Goal: Transaction & Acquisition: Subscribe to service/newsletter

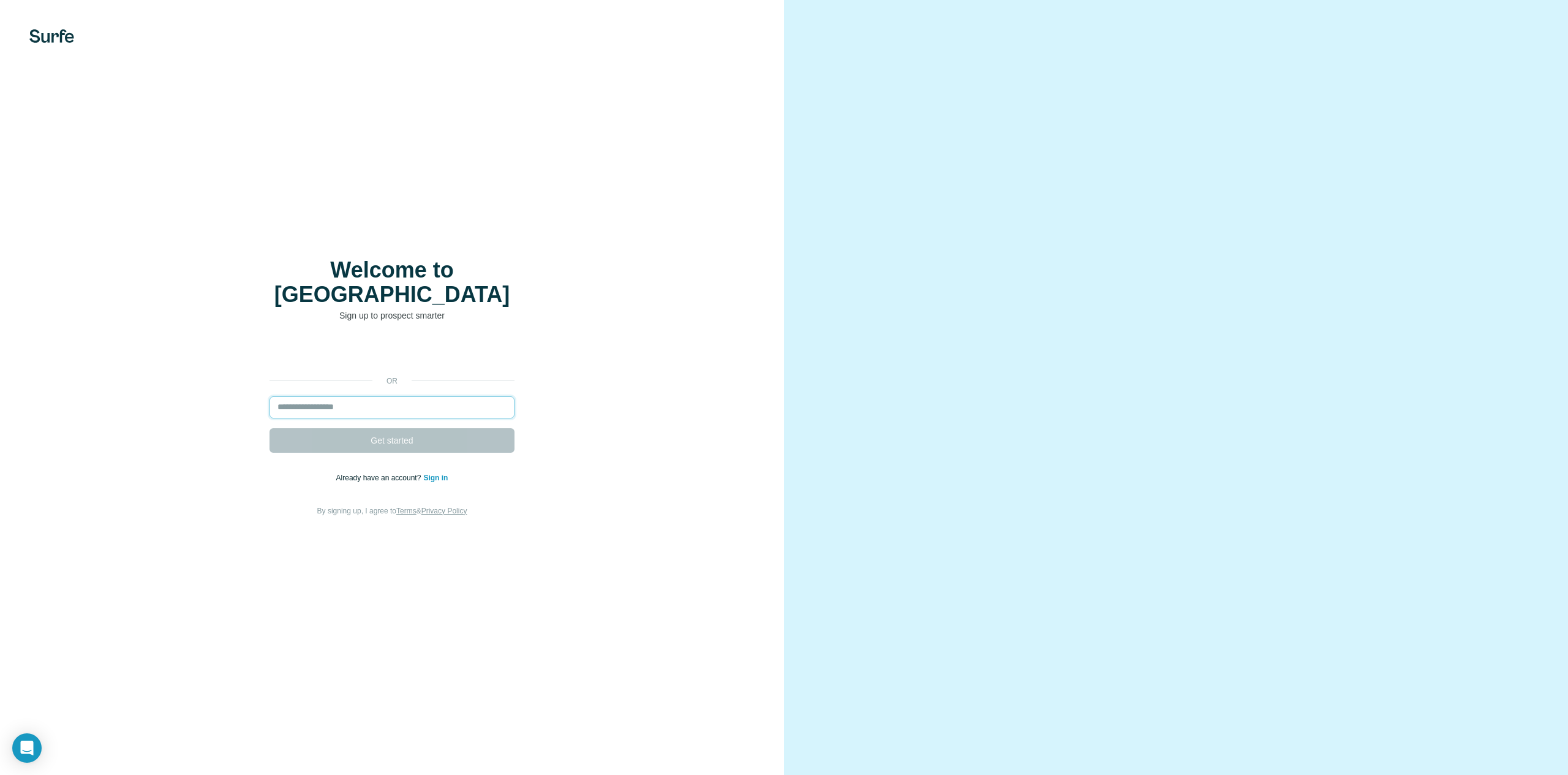
click at [338, 396] on input "email" at bounding box center [391, 407] width 245 height 22
click at [381, 397] on input "email" at bounding box center [391, 407] width 245 height 22
click at [325, 397] on input "email" at bounding box center [391, 407] width 245 height 22
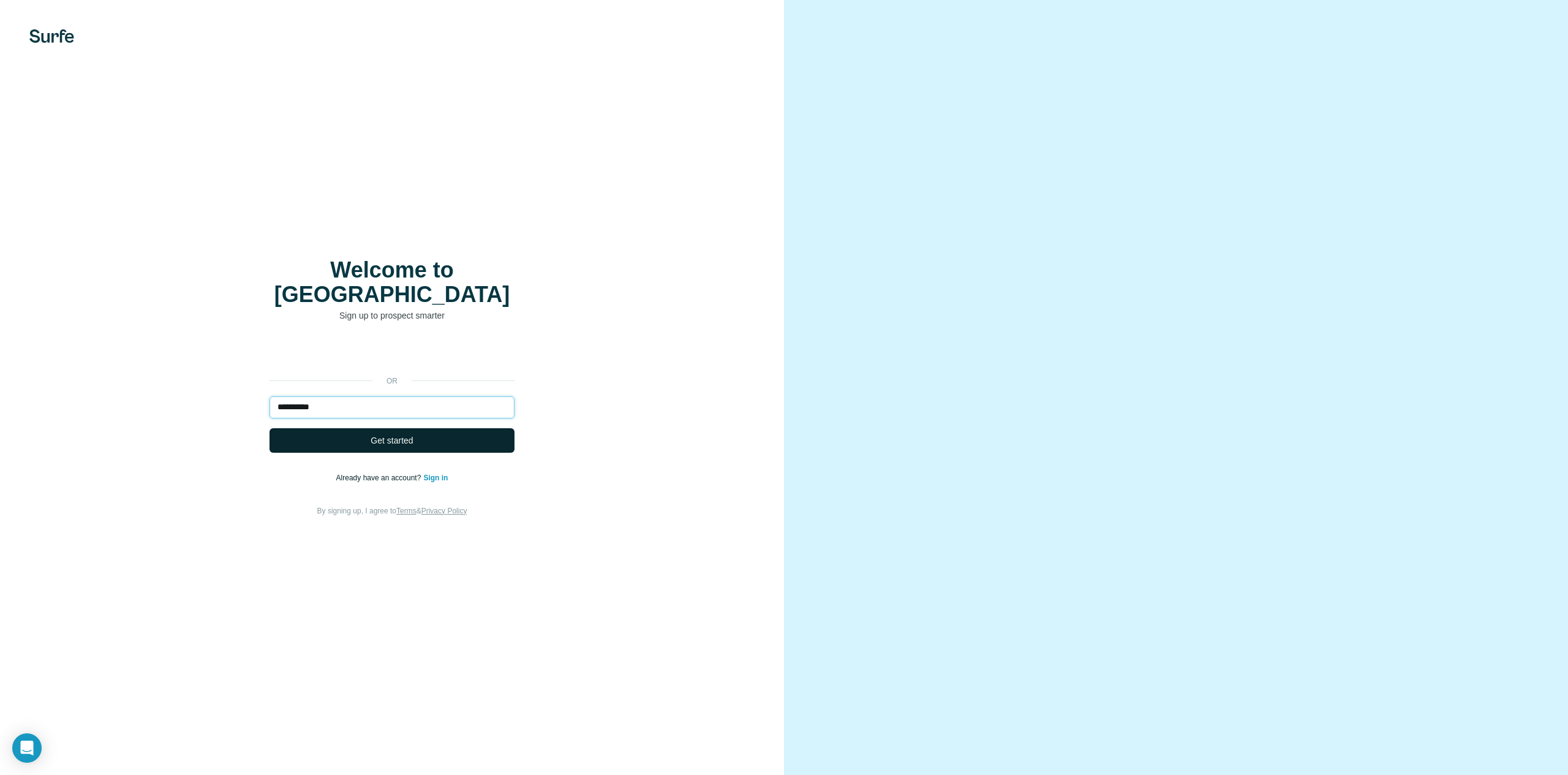
type input "**********"
click at [359, 439] on button "Get started" at bounding box center [391, 440] width 245 height 25
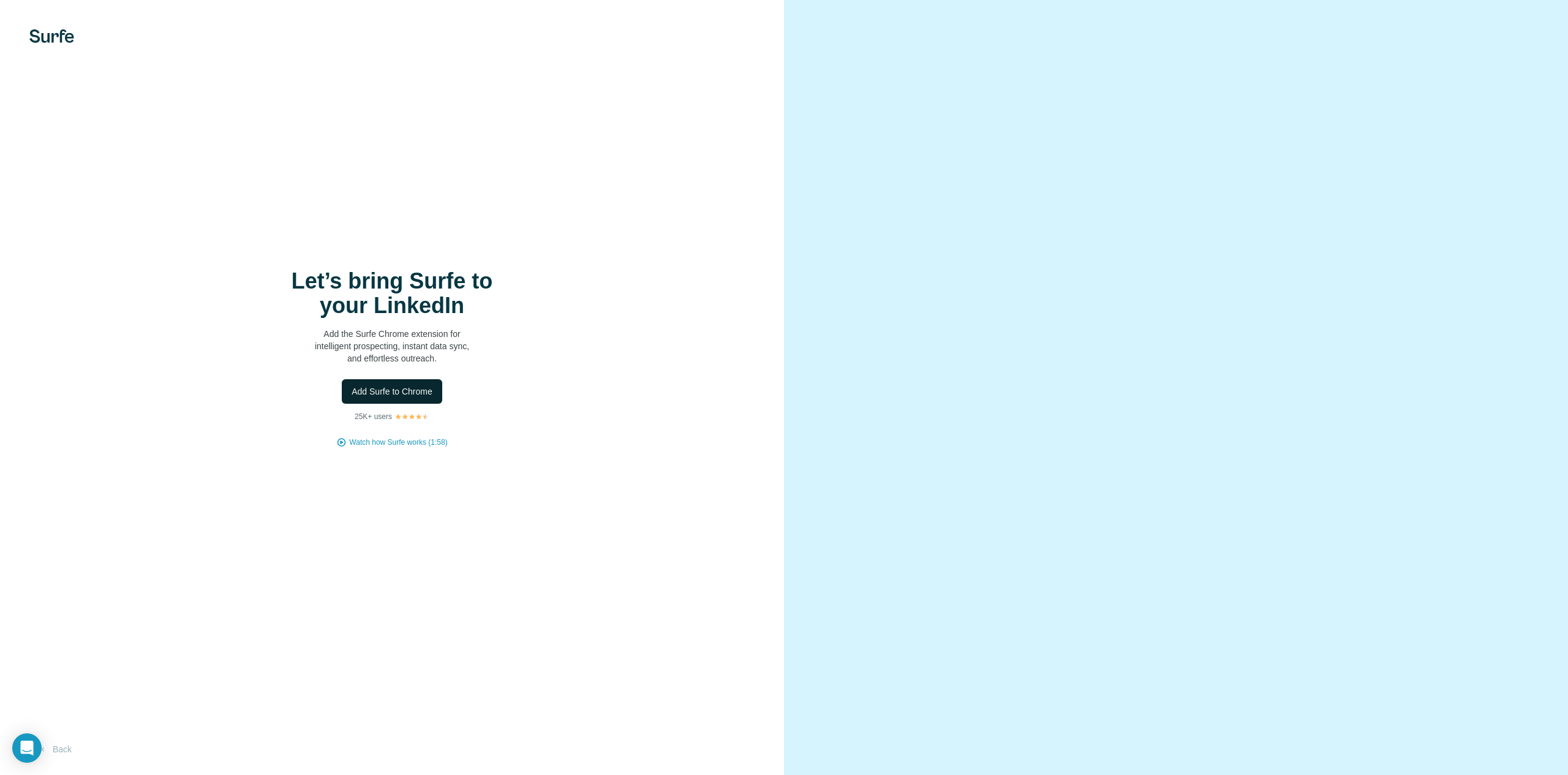
click at [380, 391] on span "Add Surfe to Chrome" at bounding box center [391, 391] width 80 height 12
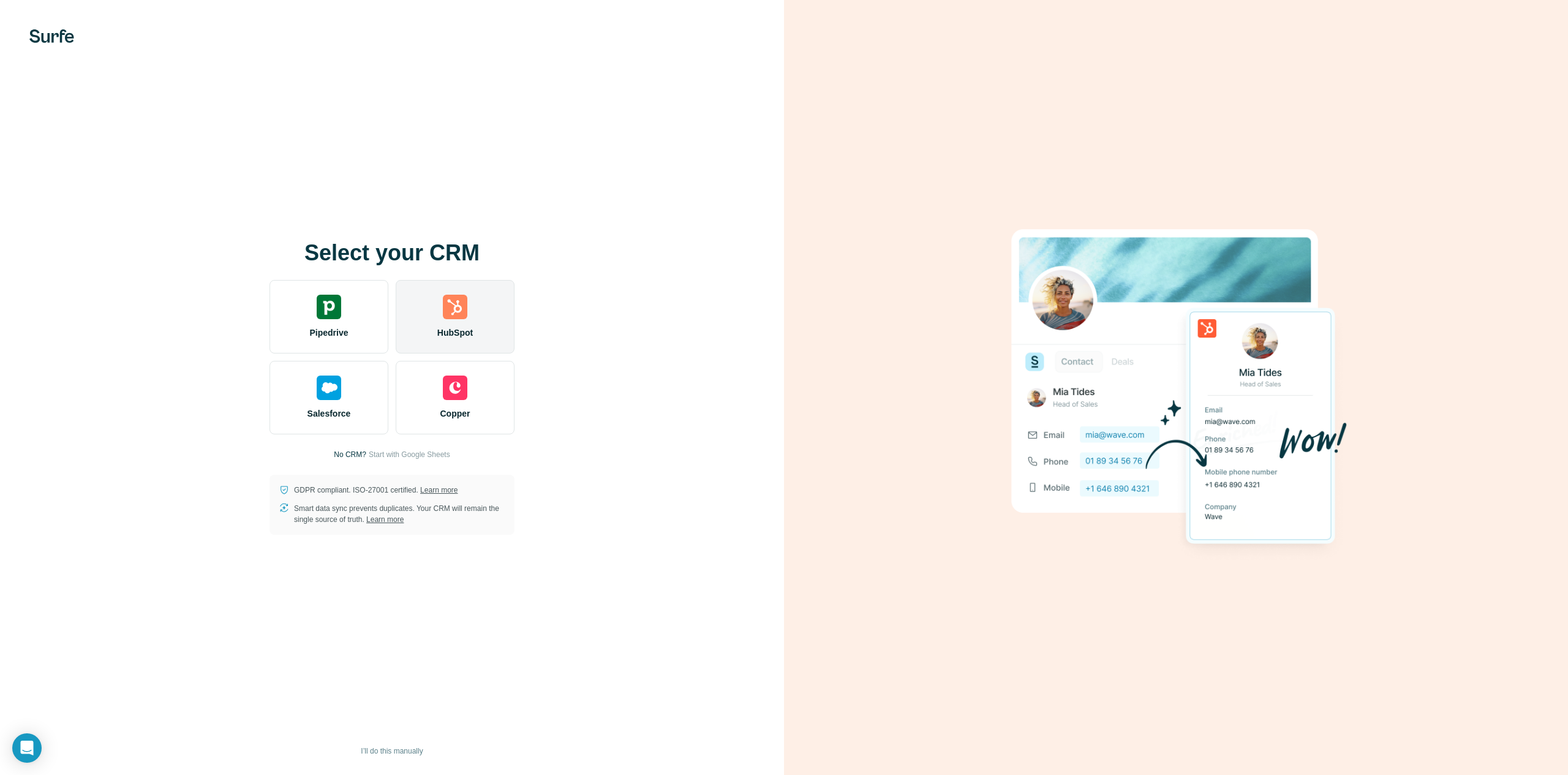
click at [444, 306] on img at bounding box center [455, 307] width 25 height 25
click at [453, 304] on img at bounding box center [455, 307] width 25 height 25
click at [447, 313] on img at bounding box center [455, 307] width 25 height 25
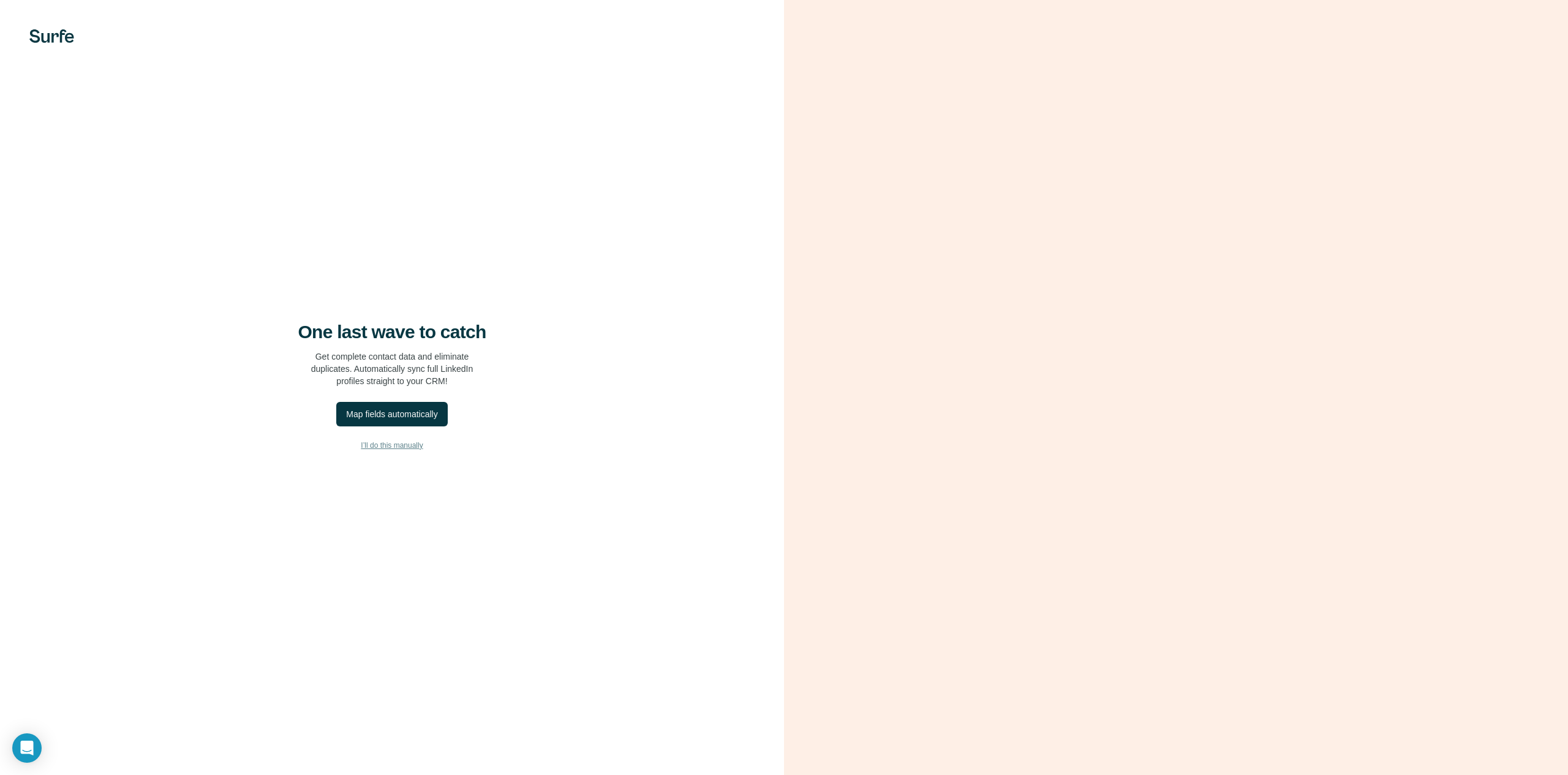
click at [394, 449] on span "I’ll do this manually" at bounding box center [391, 445] width 62 height 11
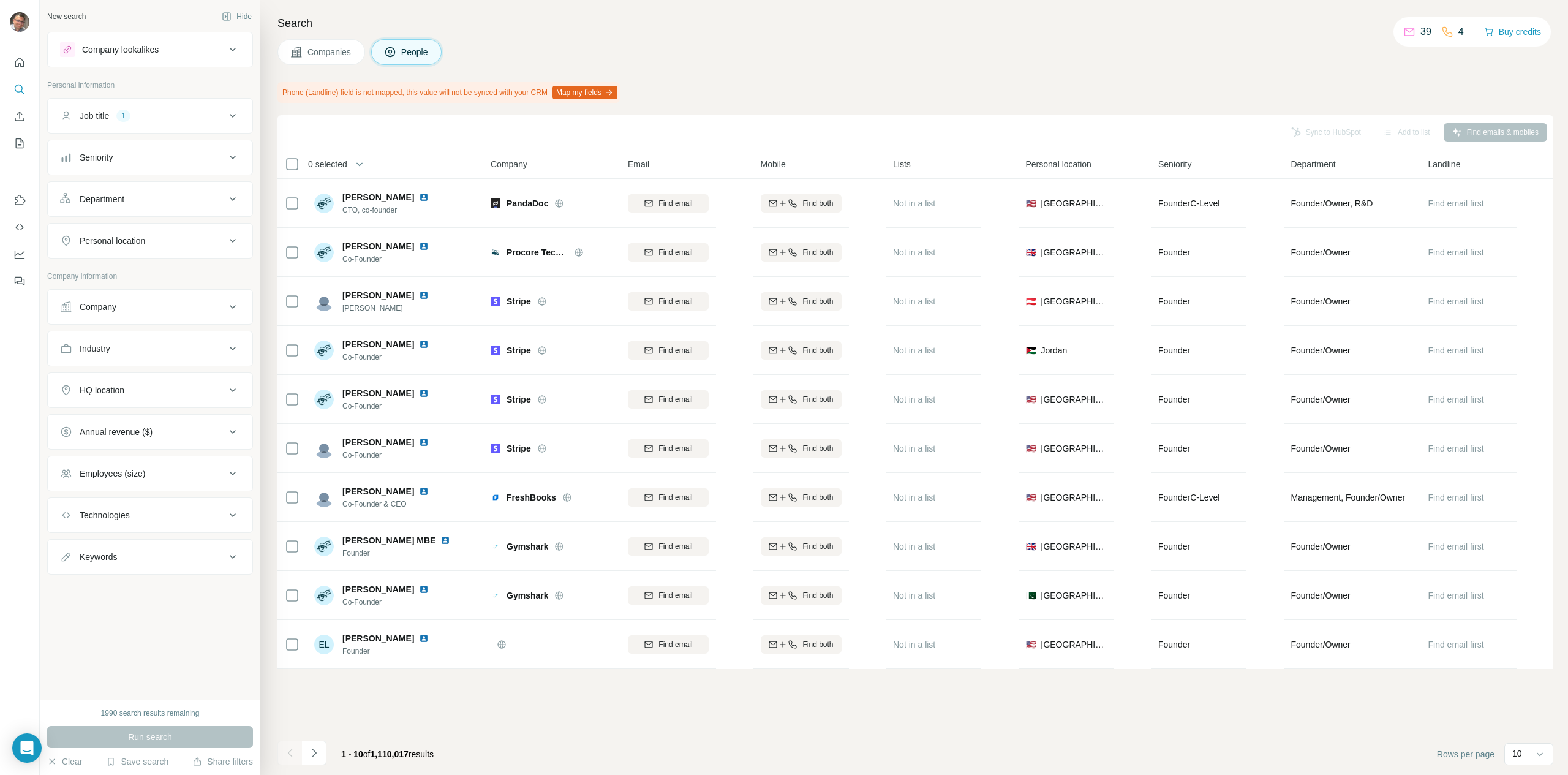
click at [815, 68] on div "Search Companies People Phone (Landline) field is not mapped, this value will n…" at bounding box center [914, 388] width 1308 height 775
click at [16, 58] on icon "Quick start" at bounding box center [20, 63] width 12 height 12
